Goal: Task Accomplishment & Management: Use online tool/utility

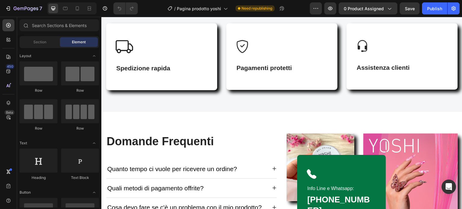
scroll to position [682, 0]
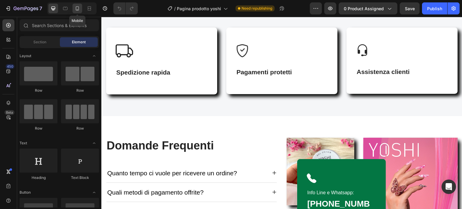
click at [79, 9] on icon at bounding box center [77, 8] width 6 height 6
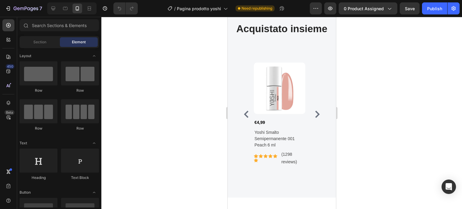
scroll to position [1451, 0]
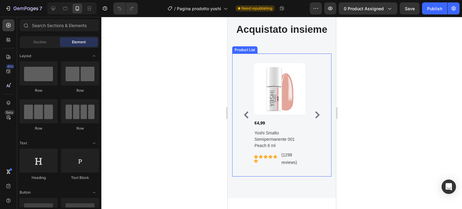
click at [315, 114] on icon "Carousel Next Arrow" at bounding box center [317, 114] width 5 height 7
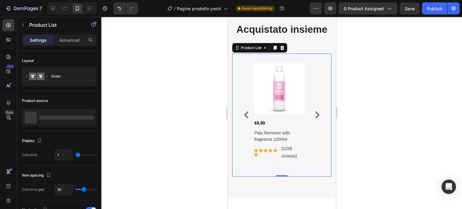
click at [349, 90] on div at bounding box center [281, 113] width 360 height 192
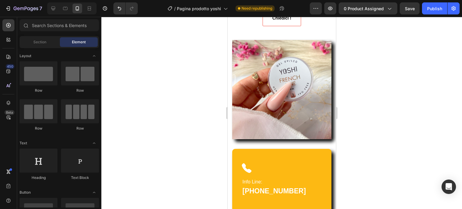
scroll to position [1071, 0]
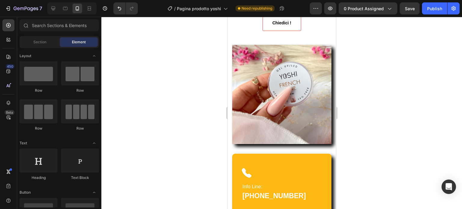
click at [252, 76] on img at bounding box center [281, 94] width 99 height 99
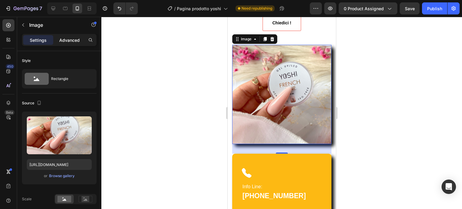
click at [71, 41] on p "Advanced" at bounding box center [69, 40] width 20 height 6
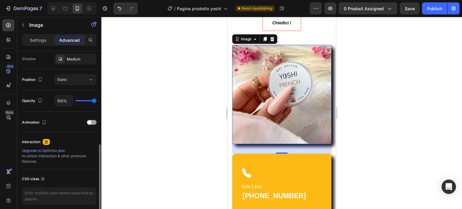
scroll to position [205, 0]
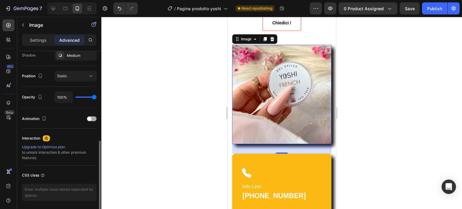
click at [90, 118] on span at bounding box center [89, 119] width 4 height 4
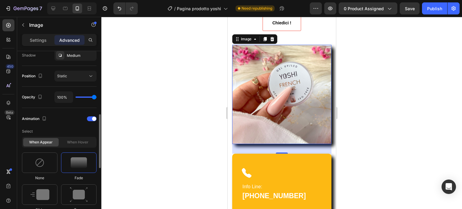
scroll to position [261, 0]
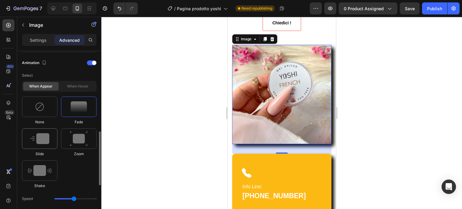
click at [47, 136] on img at bounding box center [39, 138] width 19 height 11
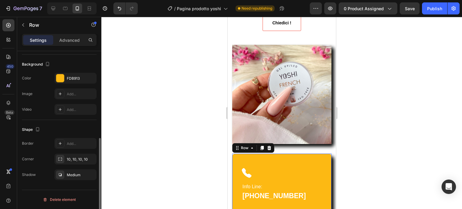
click at [250, 158] on div "Icon Info Line: Text block 347 604 1240 Heading Row 32" at bounding box center [281, 185] width 99 height 63
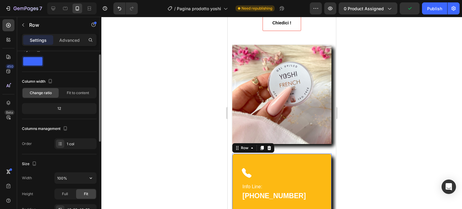
scroll to position [0, 0]
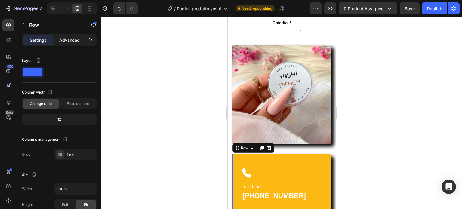
click at [69, 40] on p "Advanced" at bounding box center [69, 40] width 20 height 6
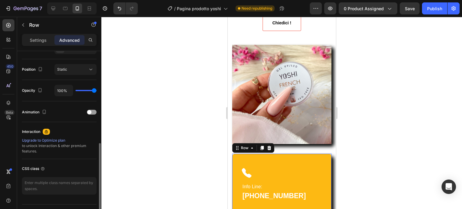
scroll to position [211, 0]
click at [93, 111] on div at bounding box center [92, 112] width 10 height 5
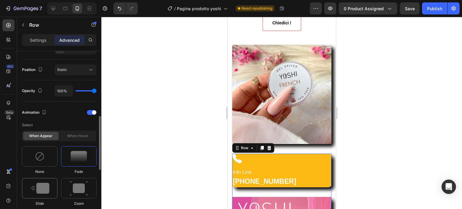
click at [47, 192] on img at bounding box center [39, 188] width 19 height 11
click at [371, 161] on div at bounding box center [281, 113] width 360 height 192
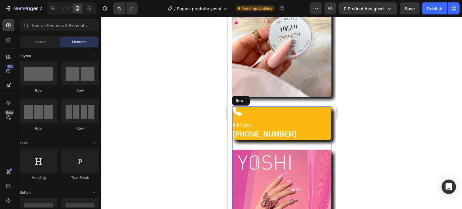
scroll to position [1118, 0]
click at [118, 11] on icon "Undo/Redo" at bounding box center [119, 8] width 6 height 6
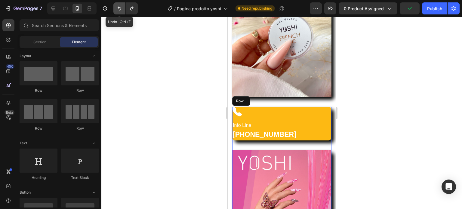
click at [118, 11] on icon "Undo/Redo" at bounding box center [119, 8] width 6 height 6
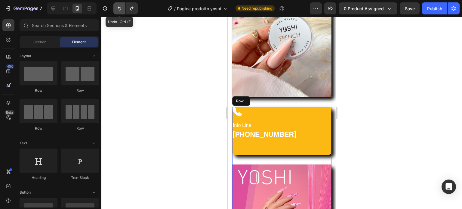
click at [118, 11] on icon "Undo/Redo" at bounding box center [119, 8] width 6 height 6
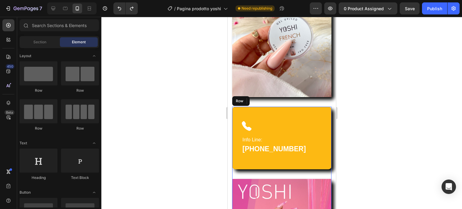
click at [279, 112] on div "Icon Info Line: Text block 347 604 1240 Heading Row" at bounding box center [281, 138] width 99 height 63
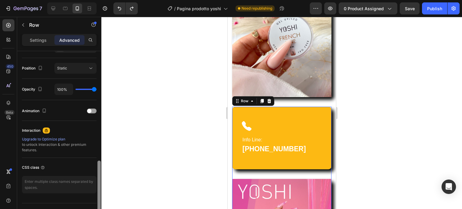
scroll to position [225, 0]
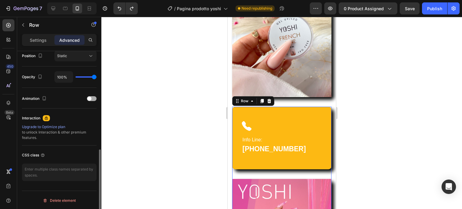
click at [92, 97] on div at bounding box center [92, 98] width 10 height 5
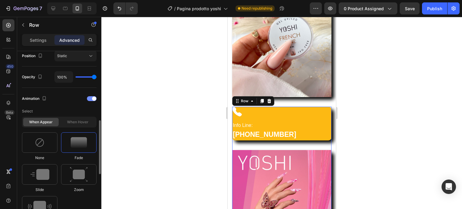
click at [91, 97] on div at bounding box center [92, 98] width 10 height 5
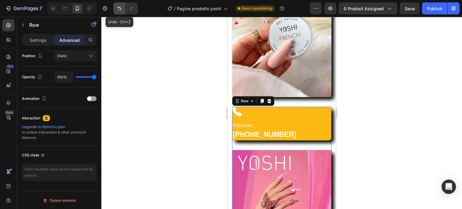
click at [117, 9] on icon "Undo/Redo" at bounding box center [119, 8] width 6 height 6
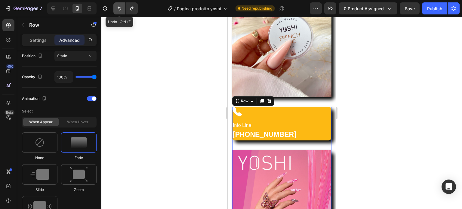
click at [117, 9] on icon "Undo/Redo" at bounding box center [119, 8] width 6 height 6
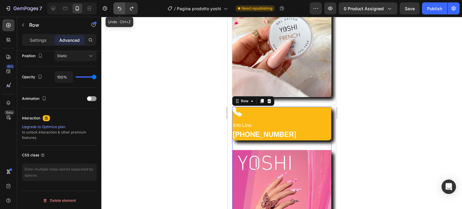
click at [117, 9] on icon "Undo/Redo" at bounding box center [119, 8] width 6 height 6
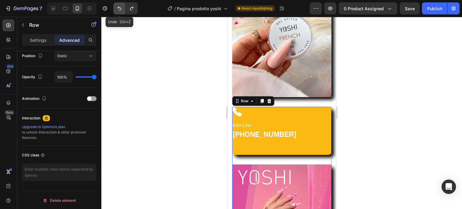
click at [117, 9] on icon "Undo/Redo" at bounding box center [119, 8] width 6 height 6
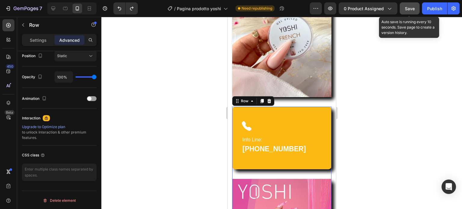
click at [412, 11] on span "Save" at bounding box center [410, 8] width 10 height 5
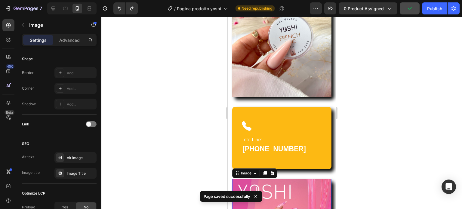
scroll to position [0, 0]
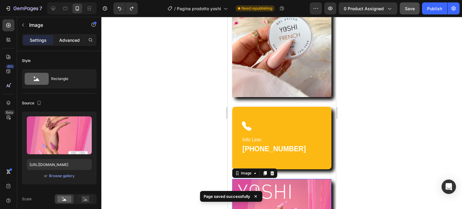
click at [69, 39] on p "Advanced" at bounding box center [69, 40] width 20 height 6
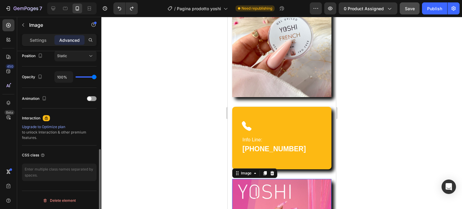
scroll to position [225, 0]
click at [93, 96] on div "Animation" at bounding box center [59, 99] width 75 height 10
click at [93, 99] on div at bounding box center [92, 99] width 10 height 5
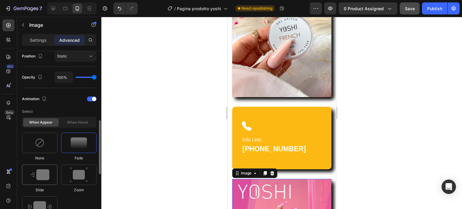
click at [46, 175] on img at bounding box center [39, 174] width 19 height 11
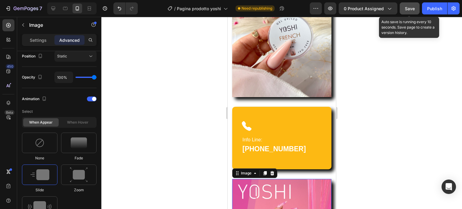
click at [411, 8] on span "Save" at bounding box center [410, 8] width 10 height 5
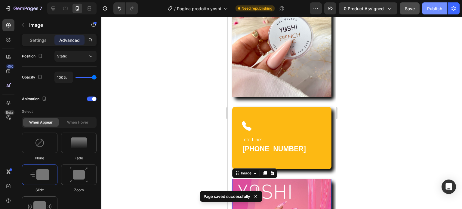
click at [434, 9] on div "Publish" at bounding box center [434, 8] width 15 height 6
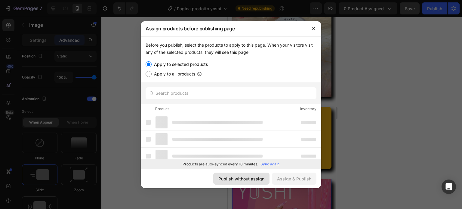
click at [233, 178] on div "Publish without assign" at bounding box center [241, 179] width 46 height 6
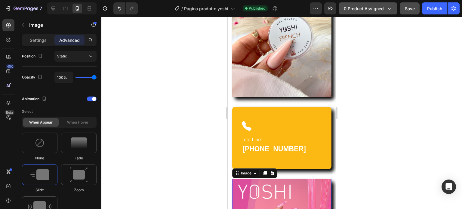
click at [375, 8] on span "0 product assigned" at bounding box center [364, 8] width 40 height 6
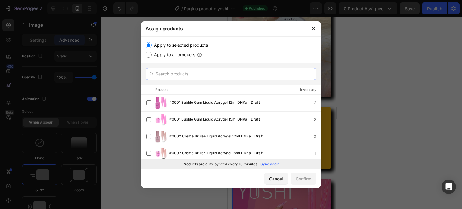
click at [180, 73] on input "text" at bounding box center [231, 74] width 171 height 12
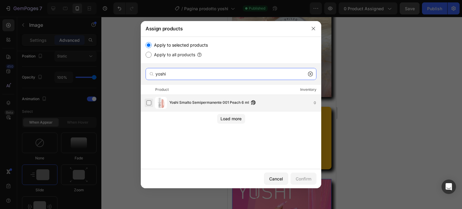
type input "yoshi"
click at [150, 102] on label at bounding box center [148, 102] width 5 height 5
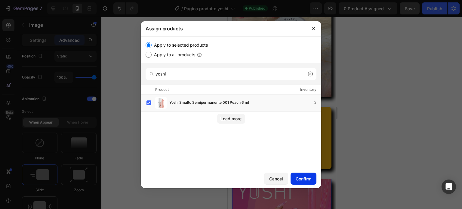
click at [307, 184] on button "Confirm" at bounding box center [303, 179] width 26 height 12
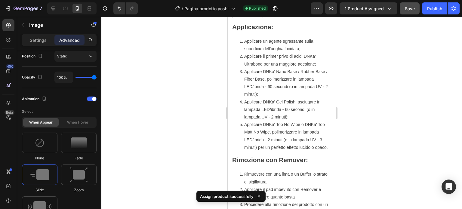
scroll to position [431, 0]
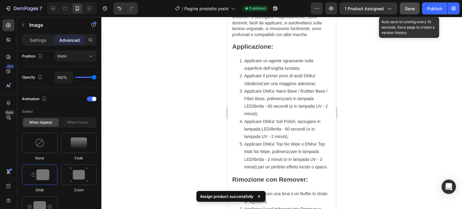
click at [409, 9] on span "Save" at bounding box center [410, 8] width 10 height 5
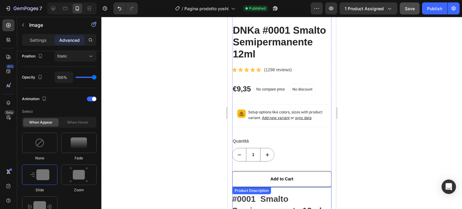
scroll to position [174, 0]
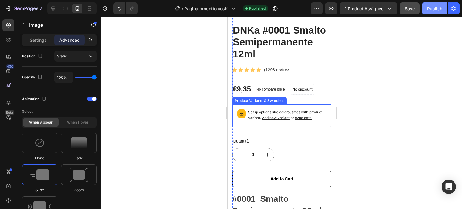
click at [431, 8] on div "Publish" at bounding box center [434, 8] width 15 height 6
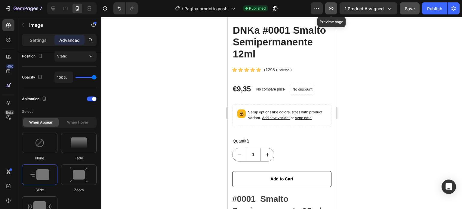
click at [331, 9] on icon "button" at bounding box center [331, 8] width 6 height 6
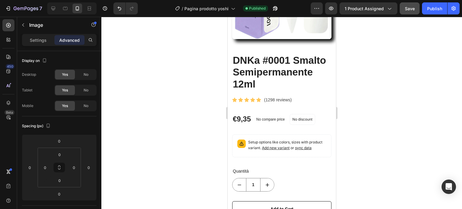
scroll to position [0, 0]
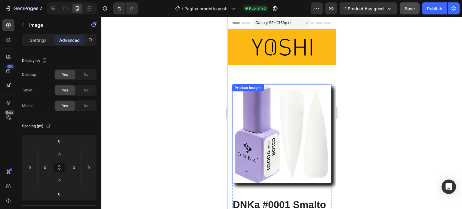
click at [316, 95] on img at bounding box center [281, 133] width 99 height 99
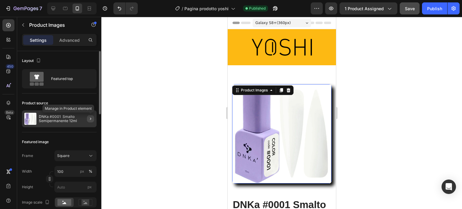
click at [88, 118] on button "button" at bounding box center [90, 118] width 7 height 7
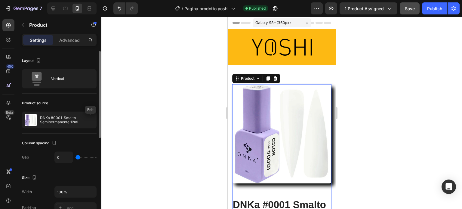
click at [0, 0] on icon "button" at bounding box center [0, 0] width 0 height 0
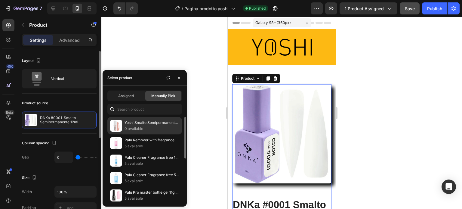
click at [133, 124] on p "Yoshi Smalto Semipermanente 001 Peach 6 ml" at bounding box center [151, 123] width 55 height 6
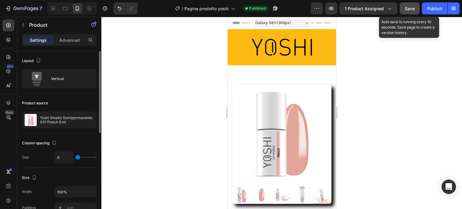
click at [414, 7] on span "Save" at bounding box center [410, 8] width 10 height 5
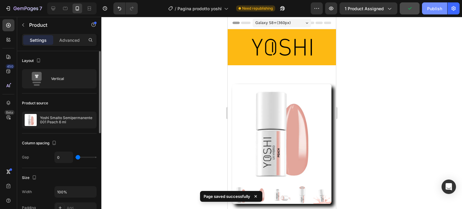
click at [439, 5] on div "Publish" at bounding box center [434, 8] width 15 height 6
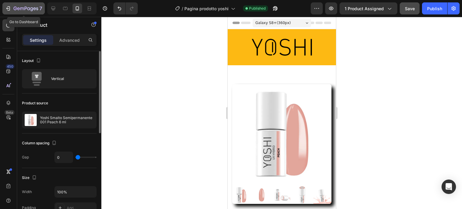
click at [7, 7] on icon "button" at bounding box center [8, 8] width 6 height 6
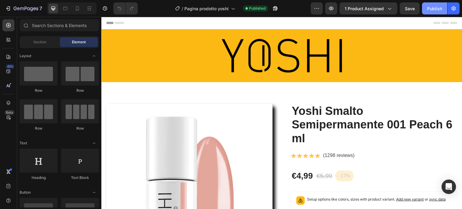
click at [432, 9] on div "Publish" at bounding box center [434, 8] width 15 height 6
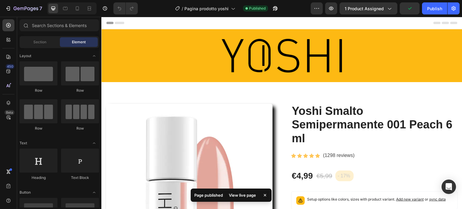
click at [241, 194] on div "View live page" at bounding box center [242, 195] width 34 height 8
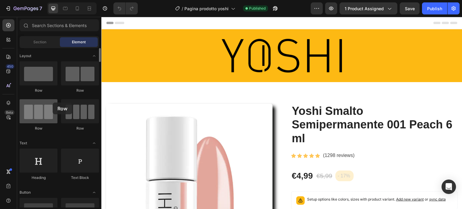
click at [53, 103] on div at bounding box center [39, 111] width 38 height 24
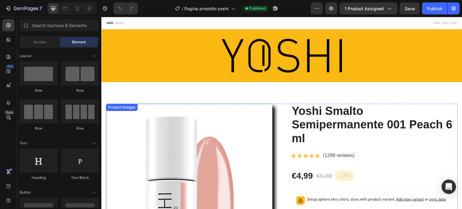
click at [156, 111] on img at bounding box center [189, 187] width 167 height 167
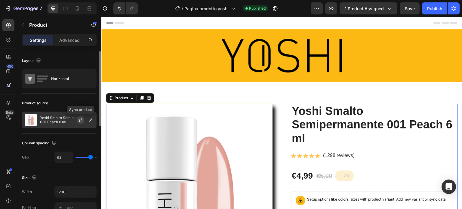
click at [79, 117] on button "button" at bounding box center [80, 119] width 7 height 7
click at [89, 121] on icon "button" at bounding box center [90, 119] width 3 height 3
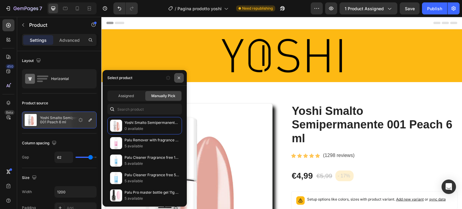
click at [179, 77] on icon "button" at bounding box center [179, 78] width 2 height 2
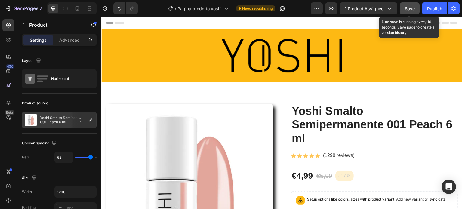
click at [411, 6] on span "Save" at bounding box center [410, 8] width 10 height 5
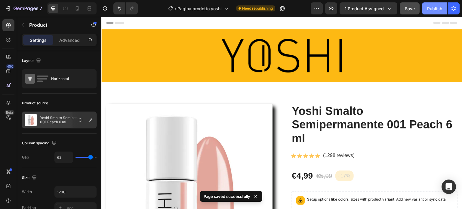
click at [435, 8] on div "Publish" at bounding box center [434, 8] width 15 height 6
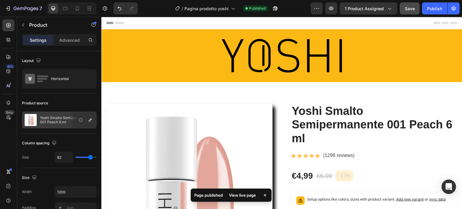
click at [241, 194] on div "View live page" at bounding box center [242, 195] width 34 height 8
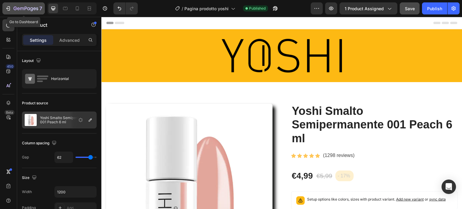
click at [17, 8] on icon "button" at bounding box center [15, 9] width 3 height 4
